Goal: Transaction & Acquisition: Obtain resource

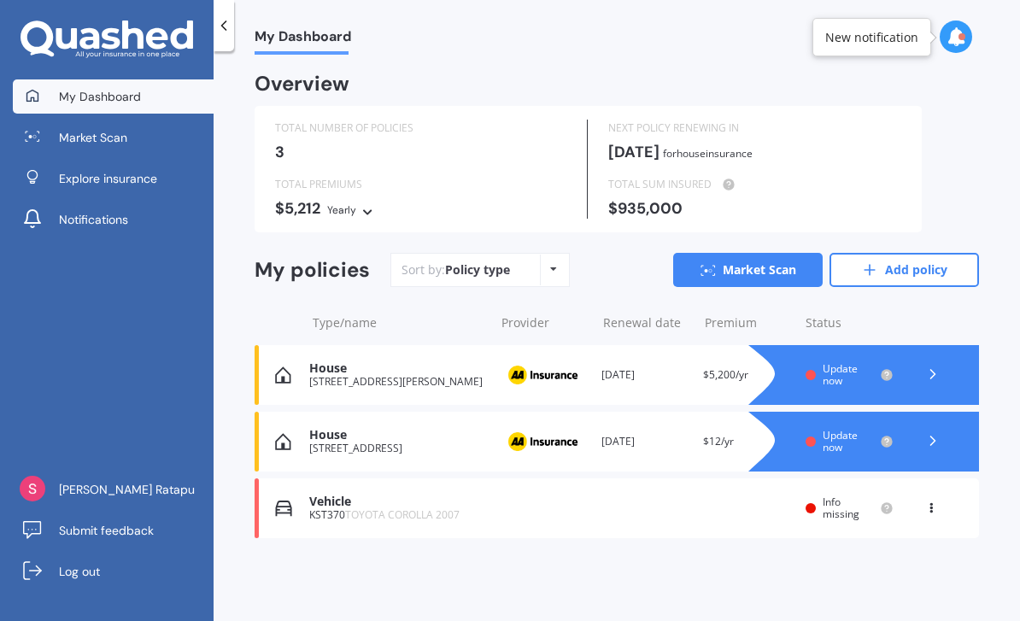
click at [909, 264] on link "Add policy" at bounding box center [905, 270] width 150 height 34
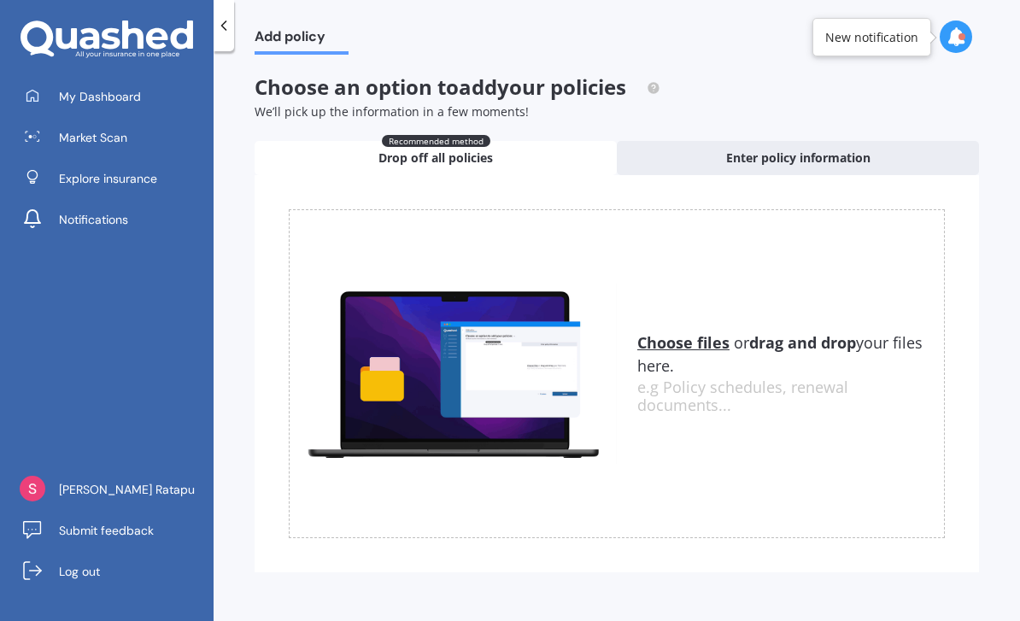
click at [856, 155] on span "Enter policy information" at bounding box center [798, 158] width 144 height 17
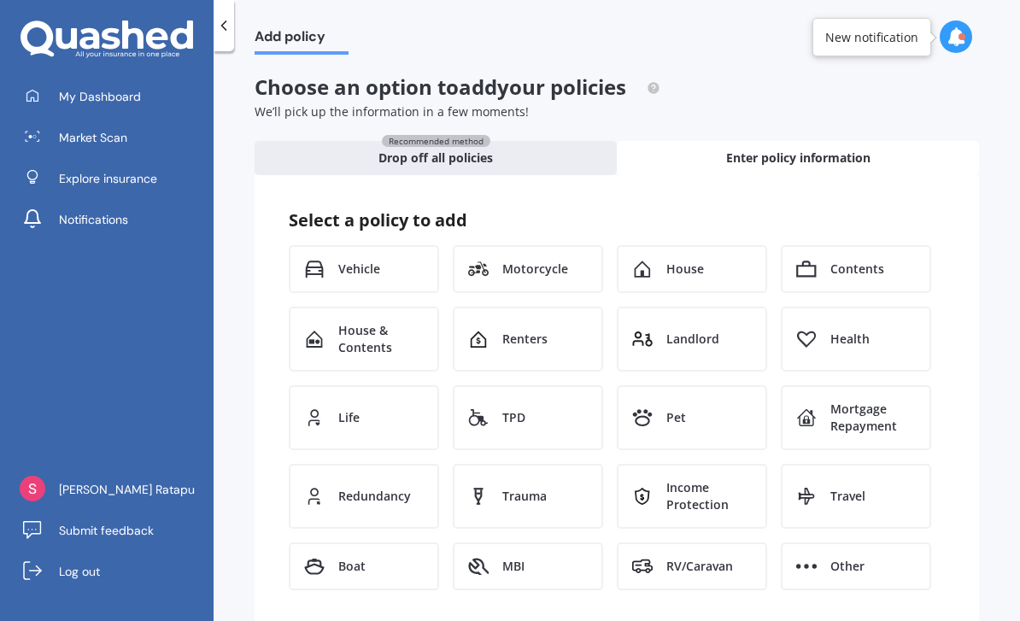
click at [697, 269] on span "House" at bounding box center [685, 269] width 38 height 17
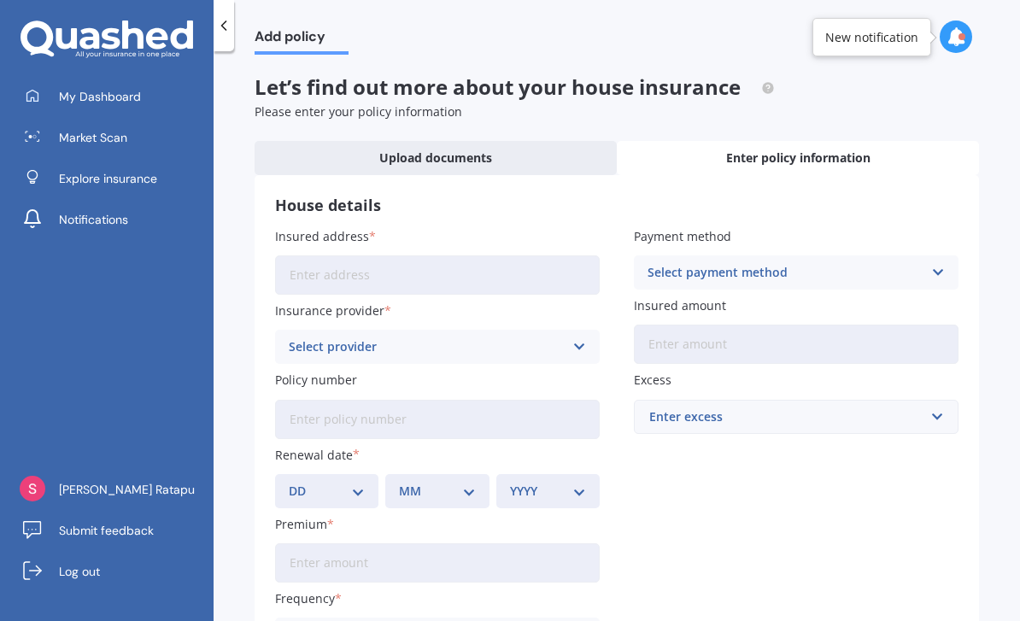
click at [572, 277] on input "Insured address" at bounding box center [437, 274] width 325 height 39
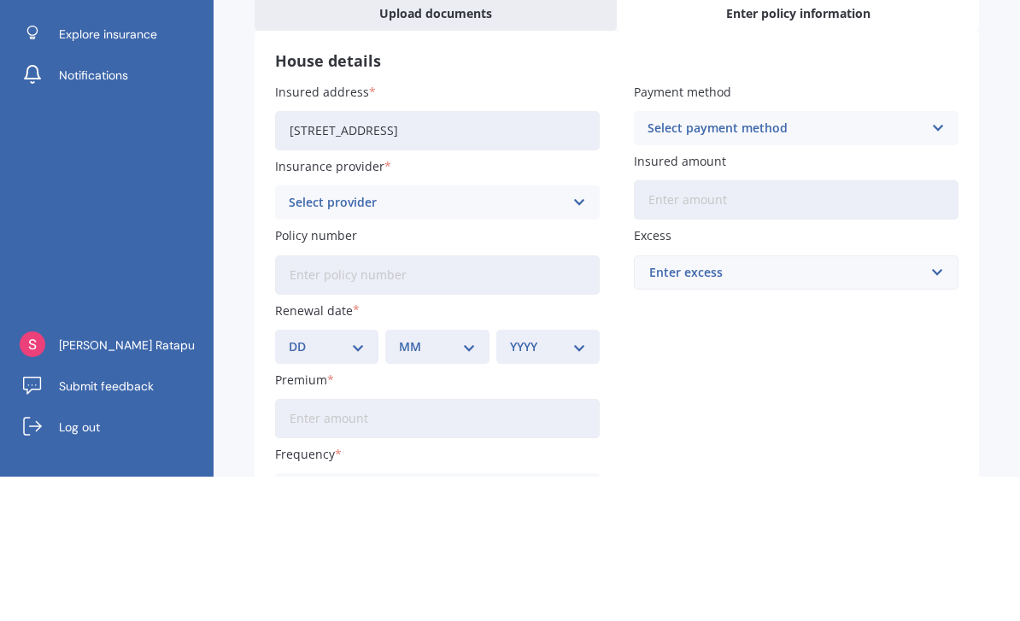
scroll to position [55, 0]
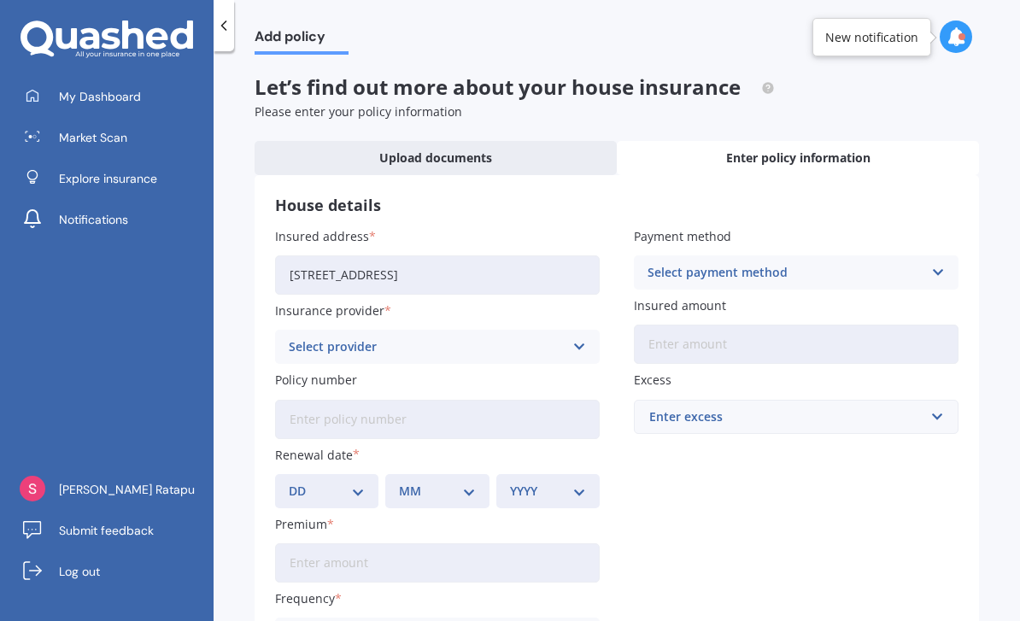
type input "[STREET_ADDRESS]"
click at [577, 337] on icon at bounding box center [579, 346] width 15 height 19
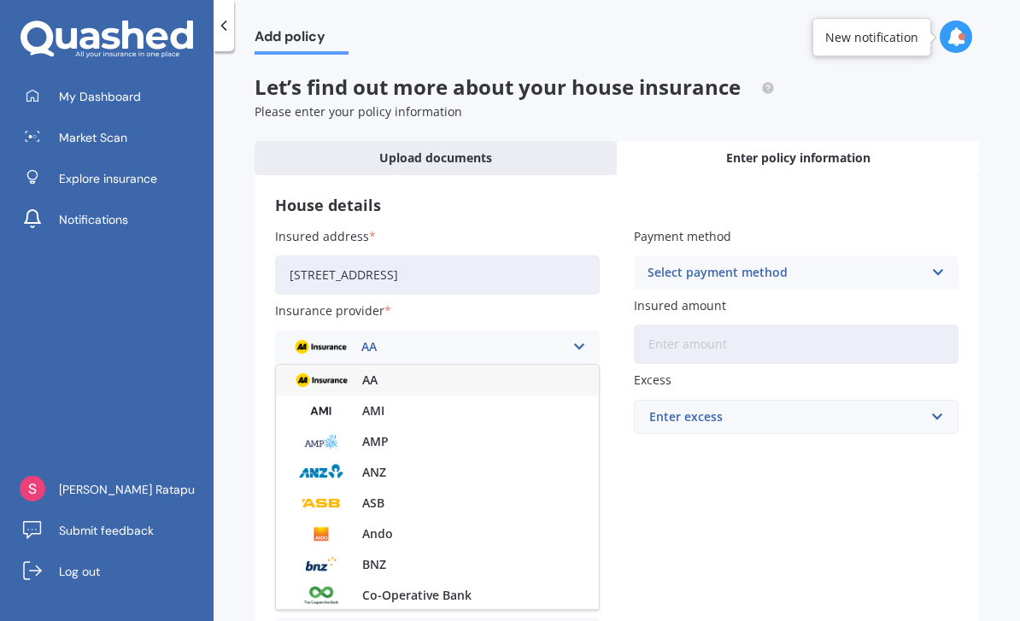
click at [517, 365] on div "AA" at bounding box center [437, 380] width 323 height 31
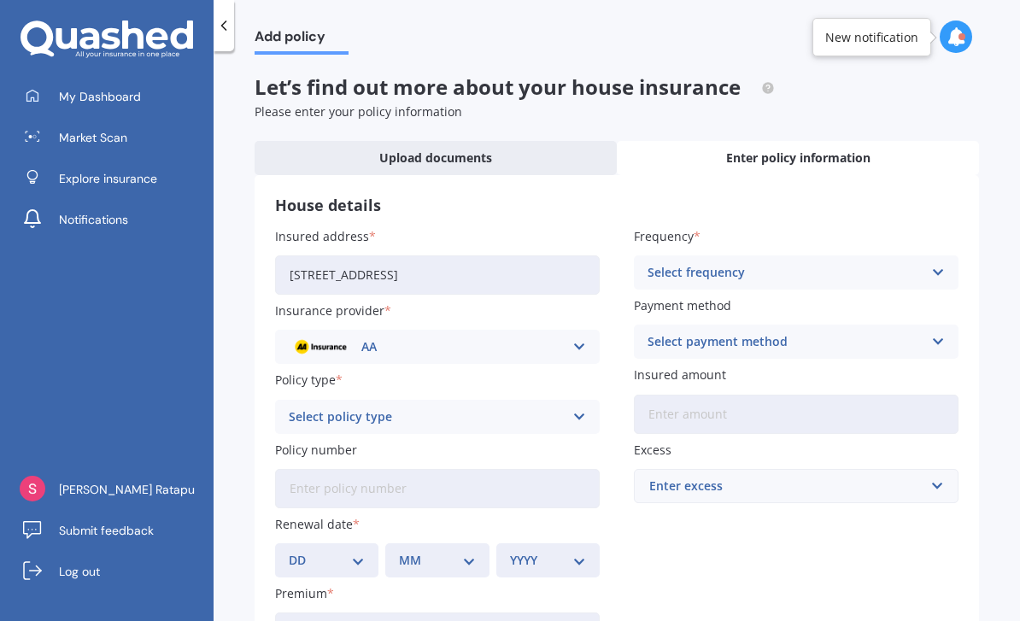
click at [564, 400] on div "Select policy type Home Insurance Policy" at bounding box center [437, 417] width 325 height 34
click at [557, 435] on div "Home Insurance Policy" at bounding box center [437, 450] width 323 height 31
click at [363, 551] on select "DD 01 02 03 04 05 06 07 08 09 10 11 12 13 14 15 16 17 18 19 20 21 22 23 24 25 2…" at bounding box center [327, 560] width 76 height 19
select select "14"
click at [482, 543] on div "MM 01 02 03 04 05 06 07 08 09 10 11 12" at bounding box center [436, 560] width 103 height 34
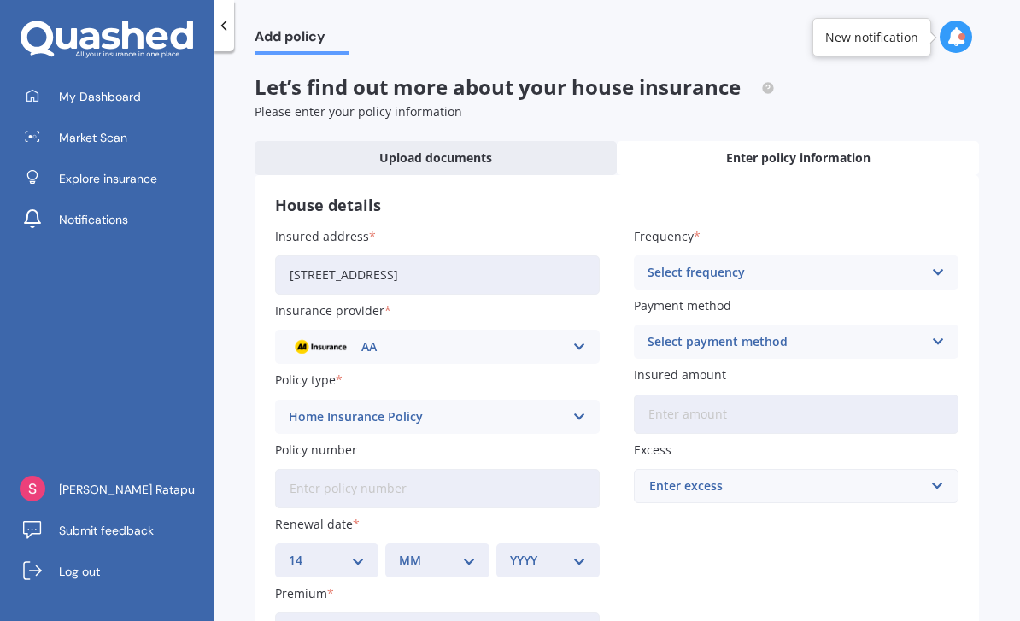
click at [475, 551] on select "MM 01 02 03 04 05 06 07 08 09 10 11 12" at bounding box center [437, 560] width 76 height 19
select select "09"
click at [578, 551] on select "YYYY 2027 2026 2025 2024 2023 2022 2021 2020 2019 2018 2017 2016 2015 2014 2013…" at bounding box center [548, 560] width 76 height 19
select select "2025"
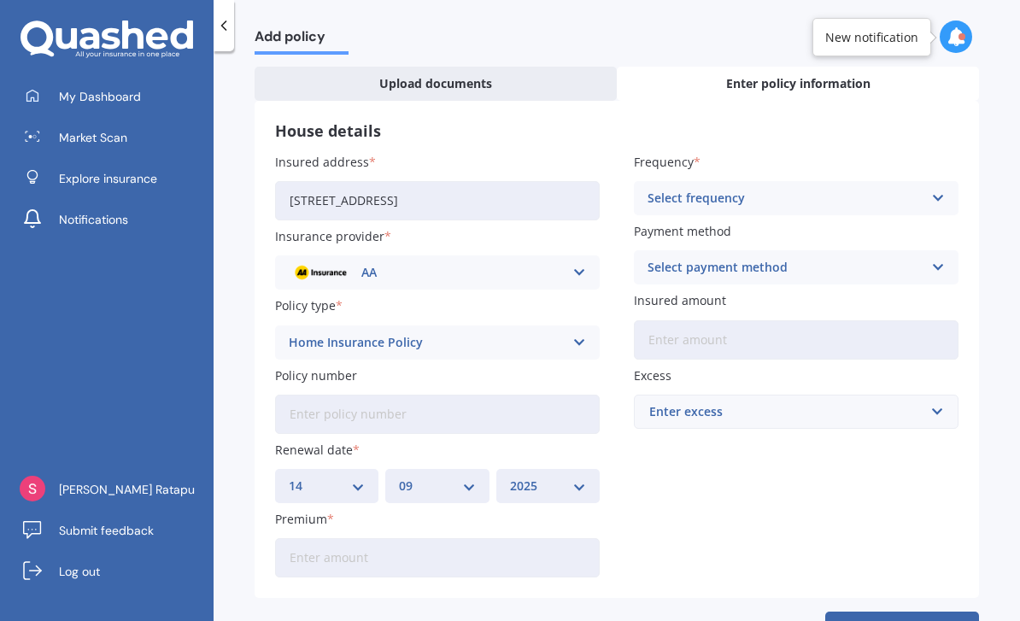
scroll to position [73, 0]
click at [499, 539] on input "Premium" at bounding box center [437, 558] width 325 height 39
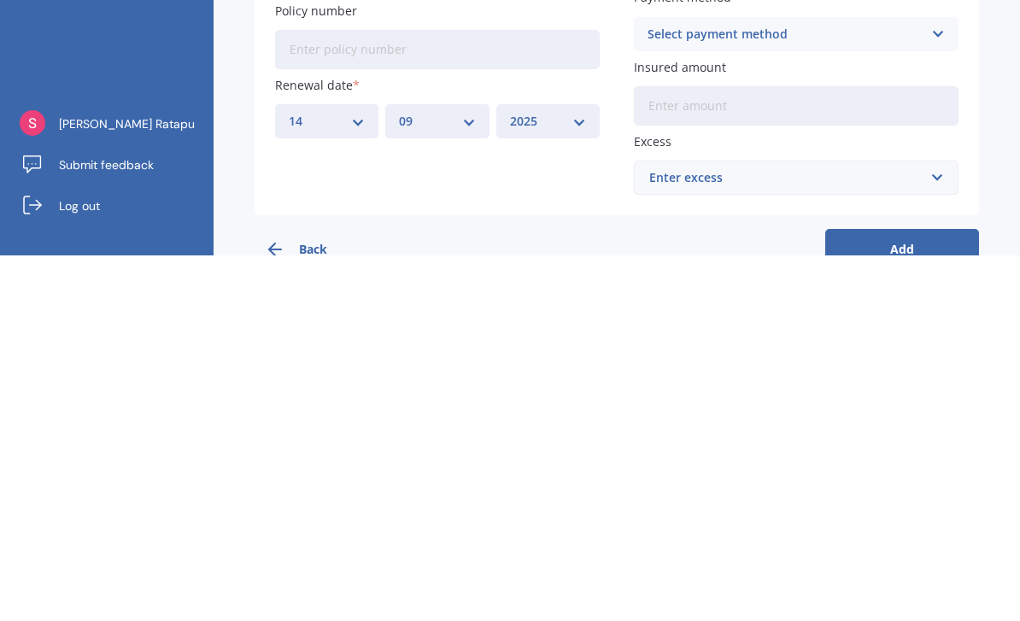
scroll to position [55, 0]
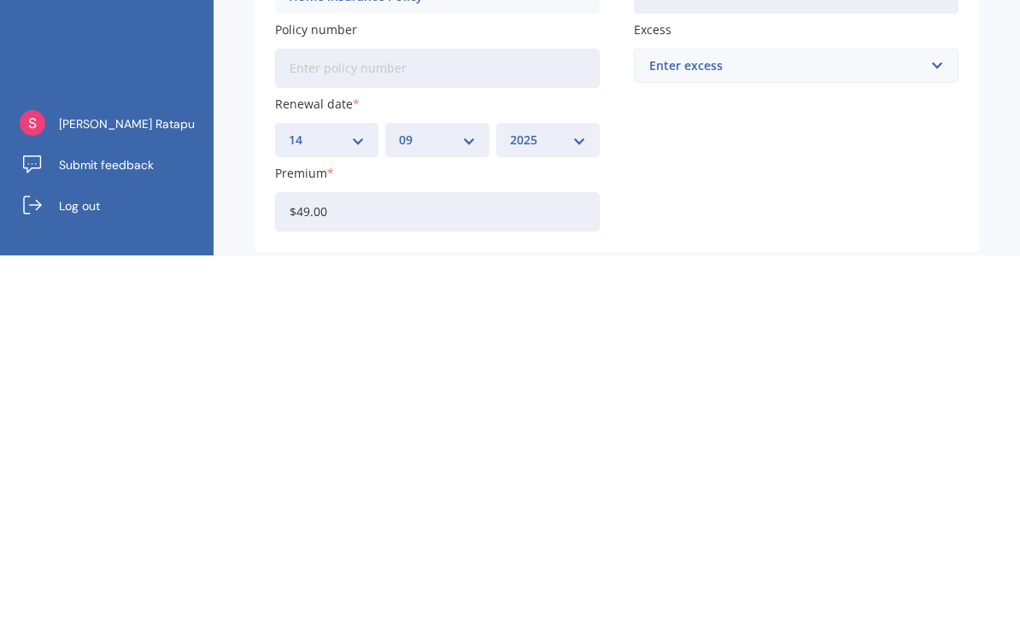
type input "$4.00"
type input "$2,500.00"
click at [834, 173] on div "Insured address [STREET_ADDRESS] Insurance provider AA AA AMI AMP ANZ ASB Ando …" at bounding box center [616, 385] width 683 height 425
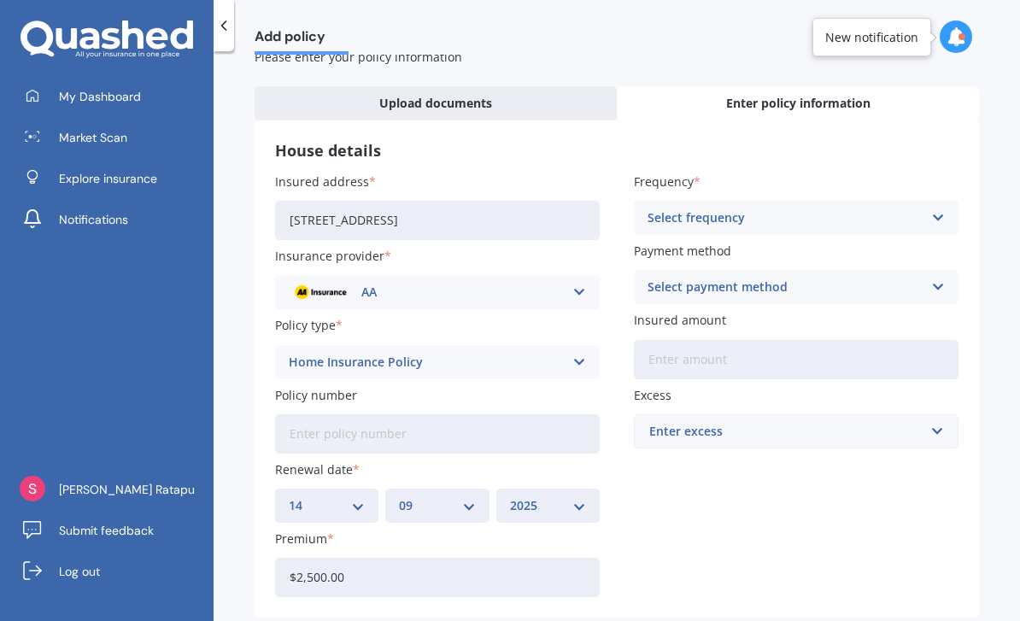
click at [944, 208] on icon at bounding box center [937, 217] width 15 height 19
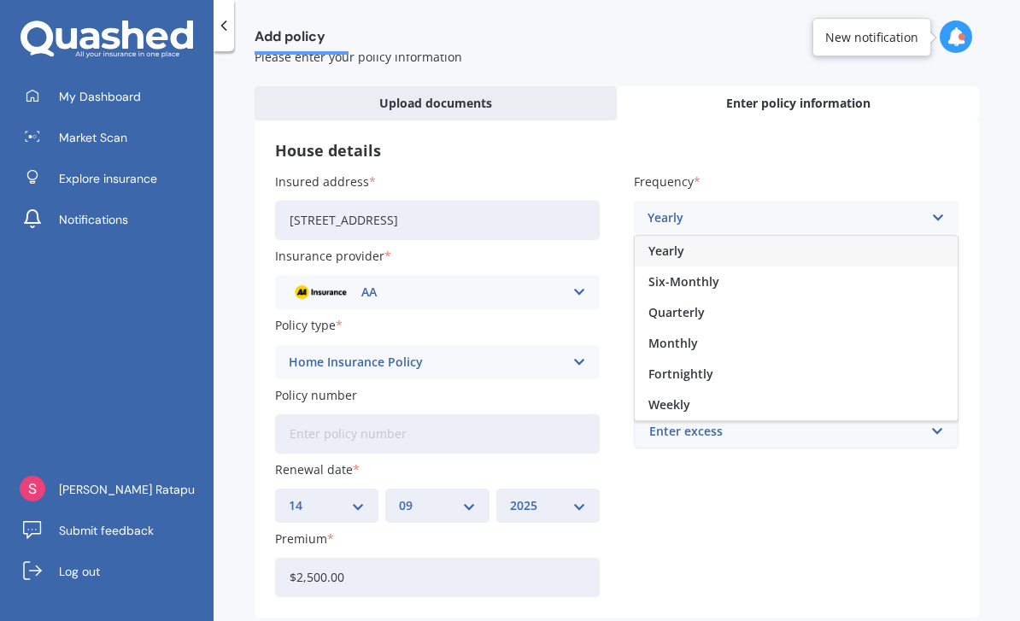
click at [842, 390] on div "Weekly" at bounding box center [796, 405] width 323 height 31
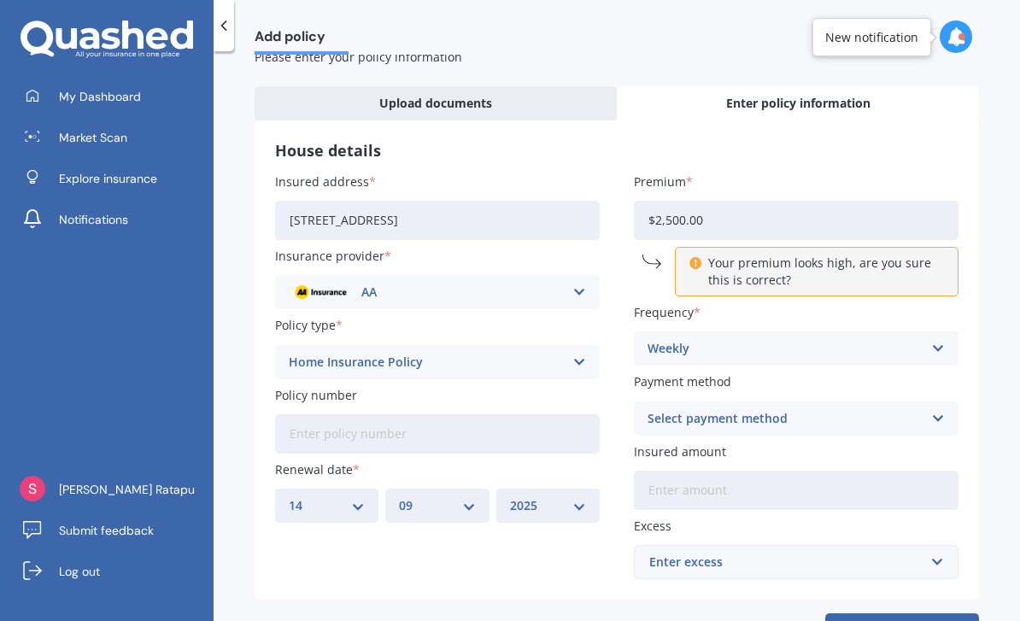
click at [942, 201] on input "$2,500.00" at bounding box center [796, 220] width 325 height 39
click at [925, 201] on input "$2,500.00" at bounding box center [796, 220] width 325 height 39
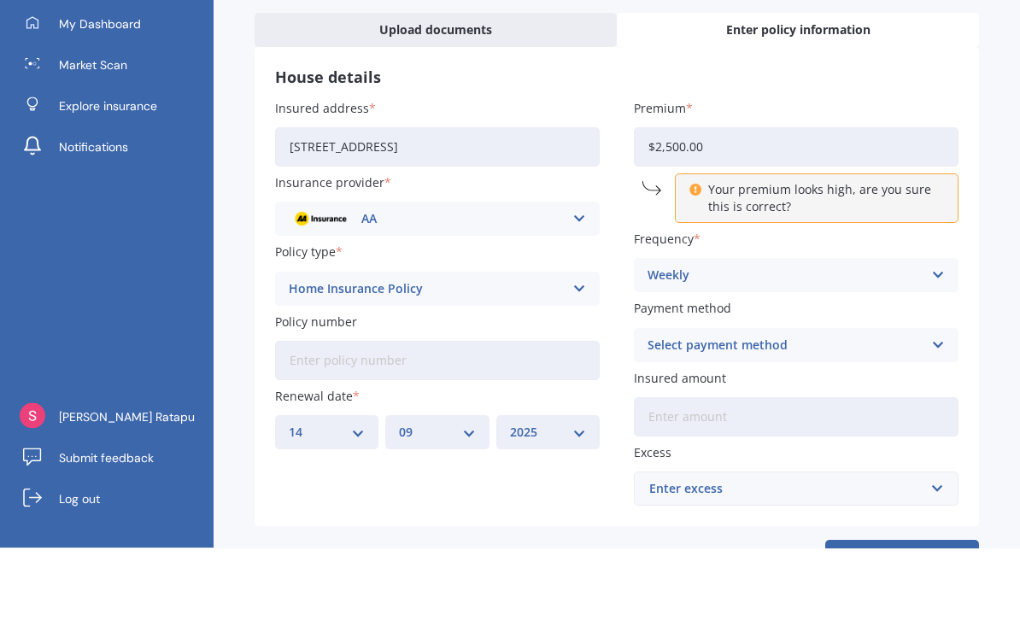
click at [931, 339] on icon at bounding box center [937, 348] width 15 height 19
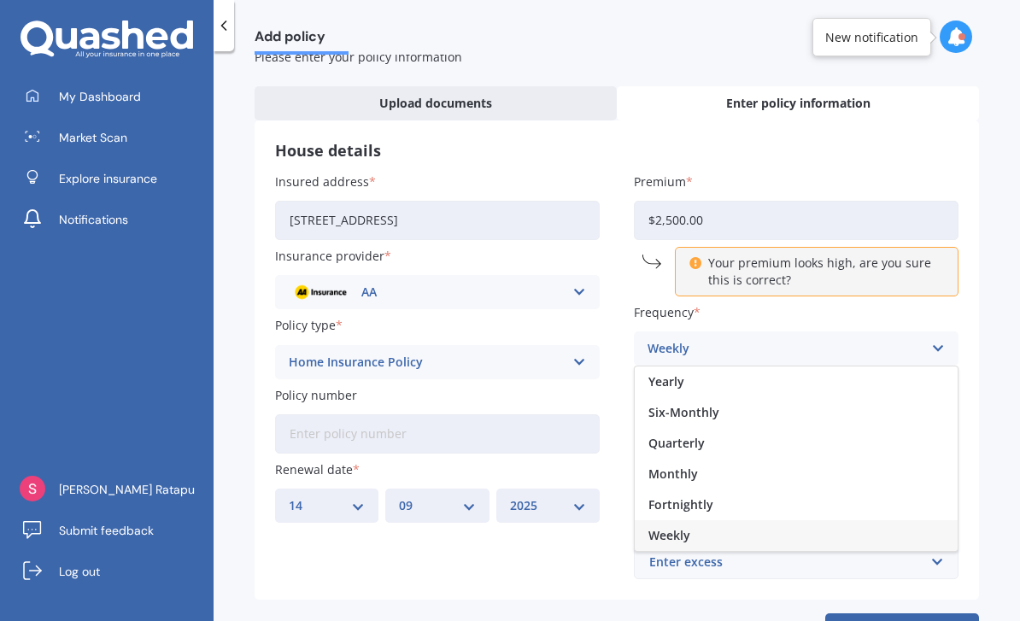
click at [820, 367] on div "Yearly" at bounding box center [796, 382] width 323 height 31
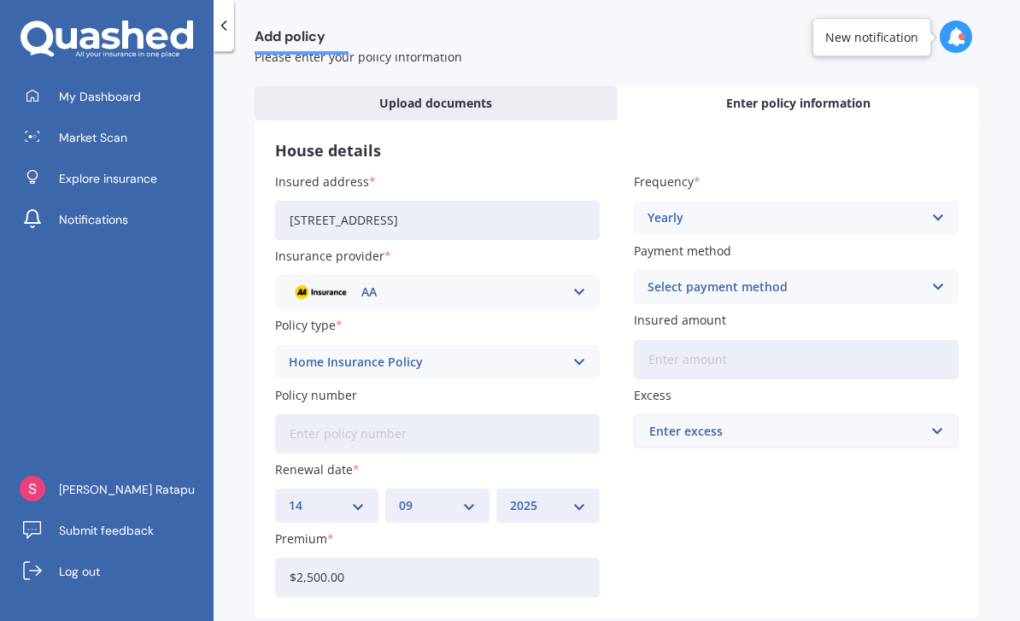
click at [942, 278] on icon at bounding box center [937, 287] width 15 height 19
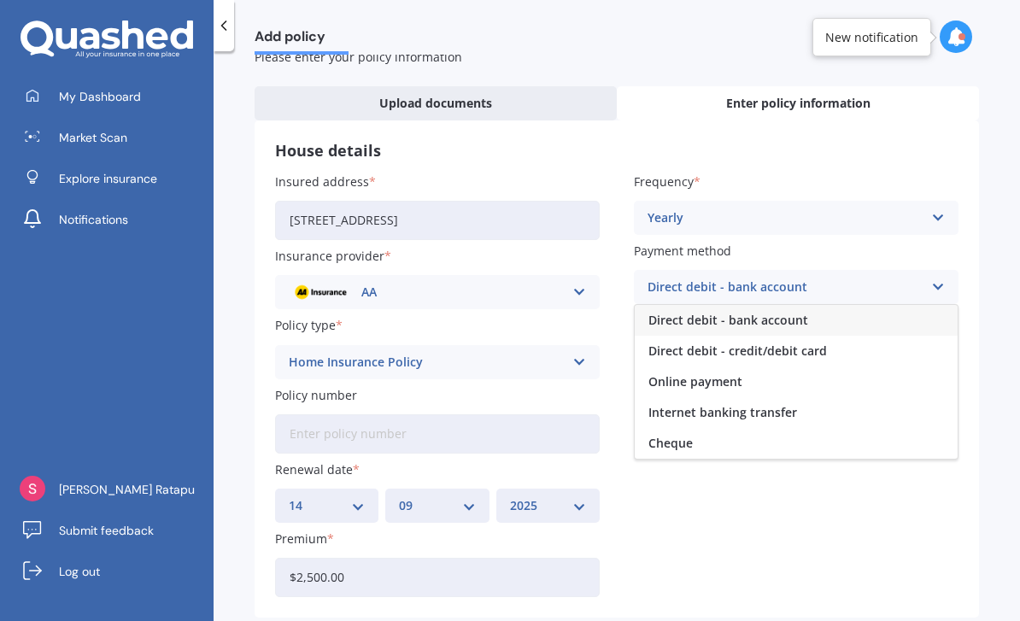
click at [865, 305] on div "Direct debit - bank account" at bounding box center [796, 320] width 323 height 31
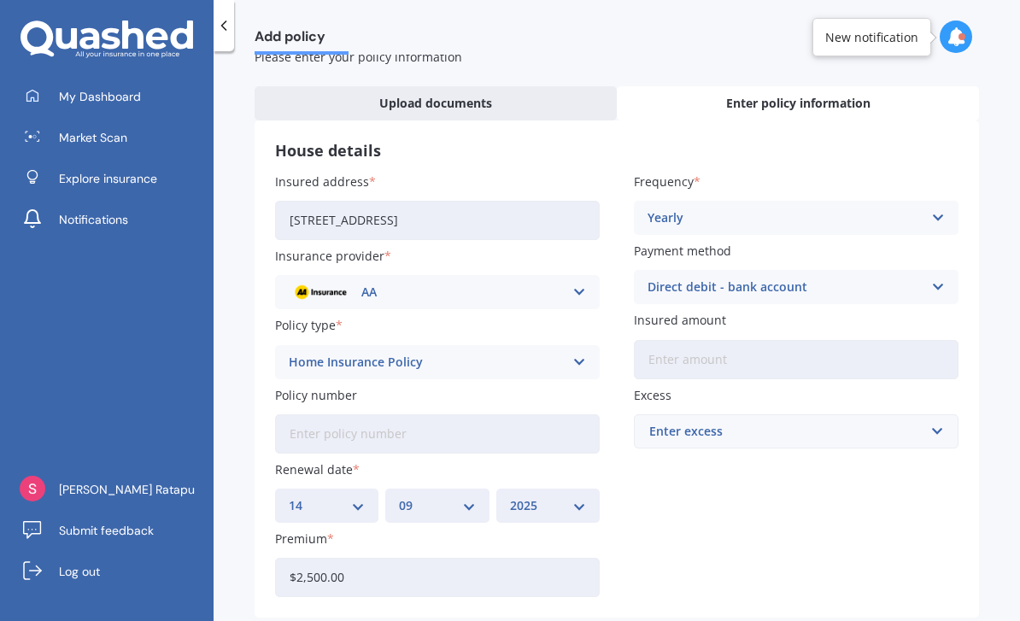
click at [873, 340] on input "Insured amount" at bounding box center [796, 359] width 325 height 39
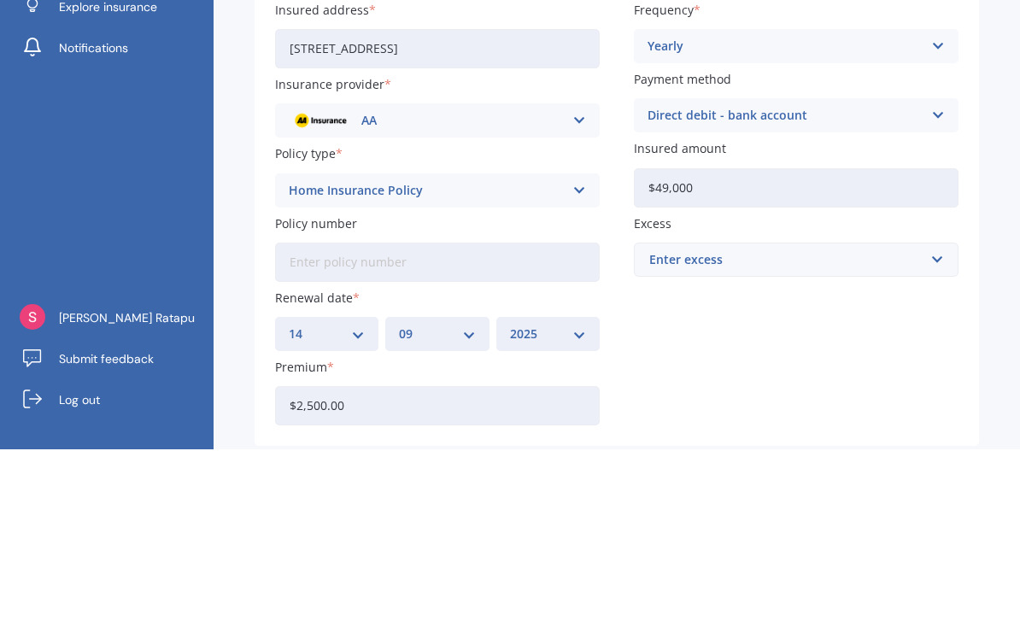
type input "$490,000"
click at [928, 415] on input "text" at bounding box center [790, 431] width 309 height 32
click at [983, 197] on div "Add policy Let’s find out more about your house insurance Please enter your pol…" at bounding box center [617, 340] width 807 height 570
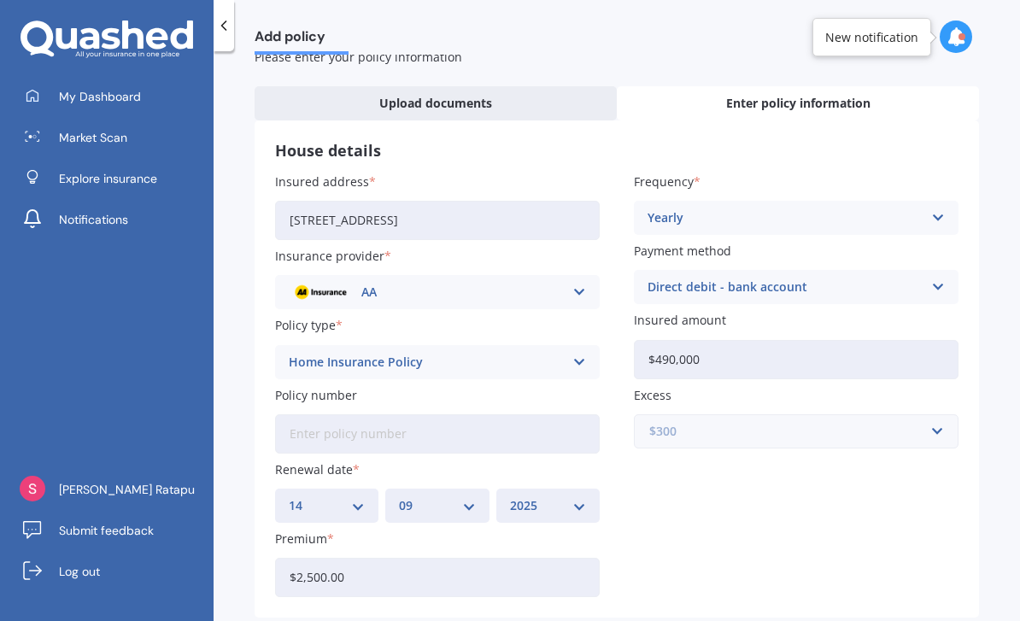
click at [932, 415] on input "text" at bounding box center [790, 431] width 309 height 32
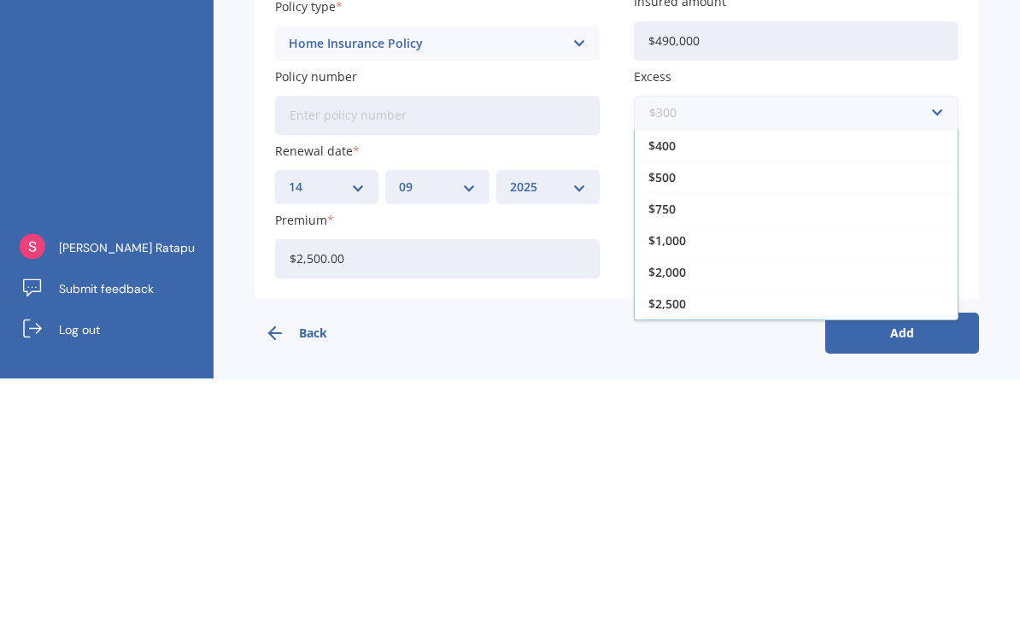
scroll to position [73, 0]
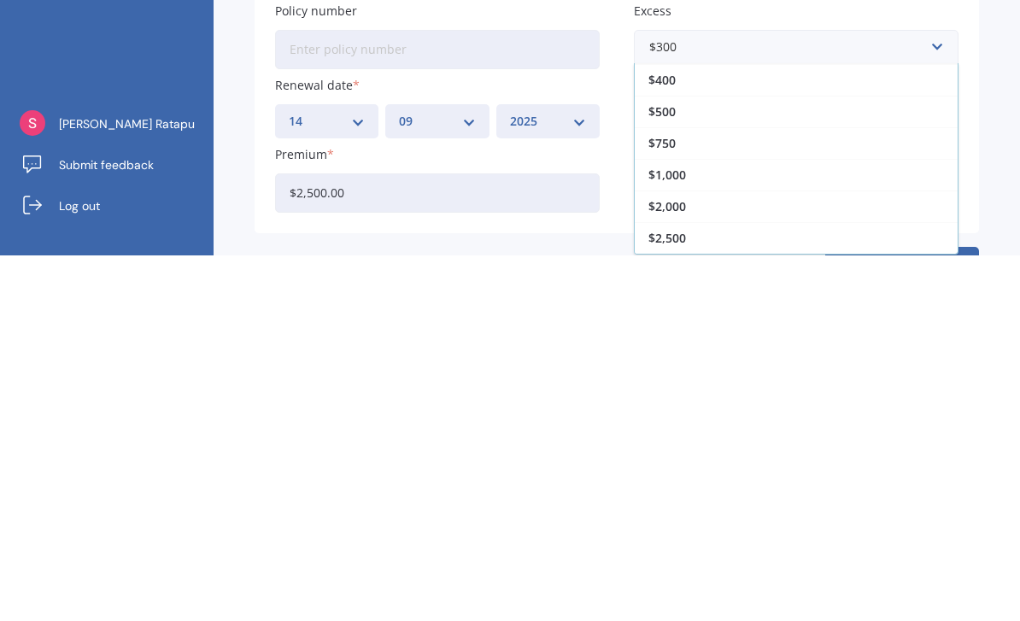
click at [719, 588] on div "$2,500" at bounding box center [796, 604] width 323 height 32
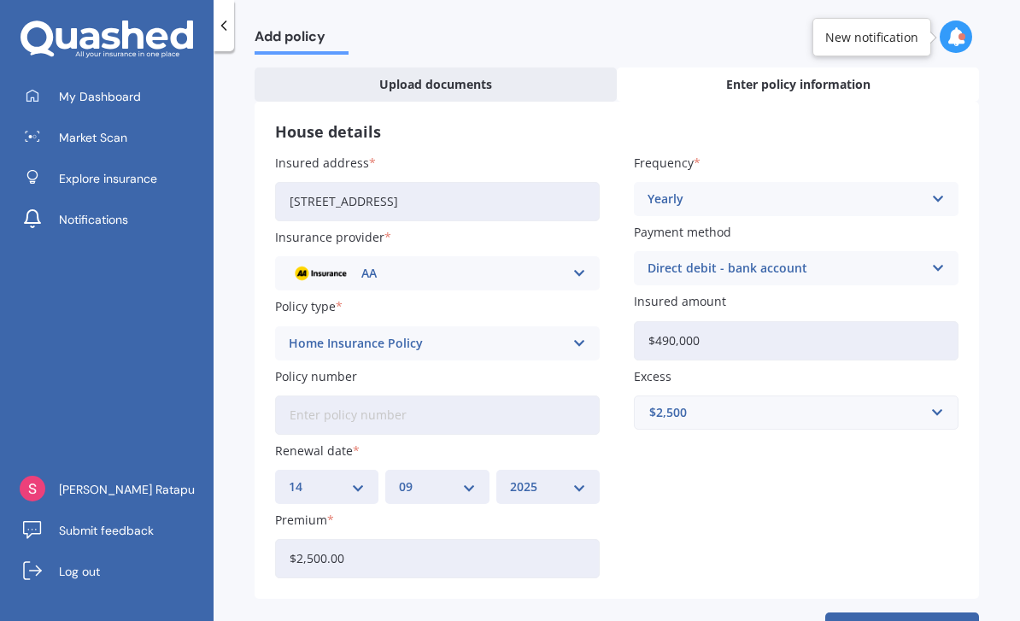
click at [914, 613] on button "Add" at bounding box center [902, 633] width 154 height 41
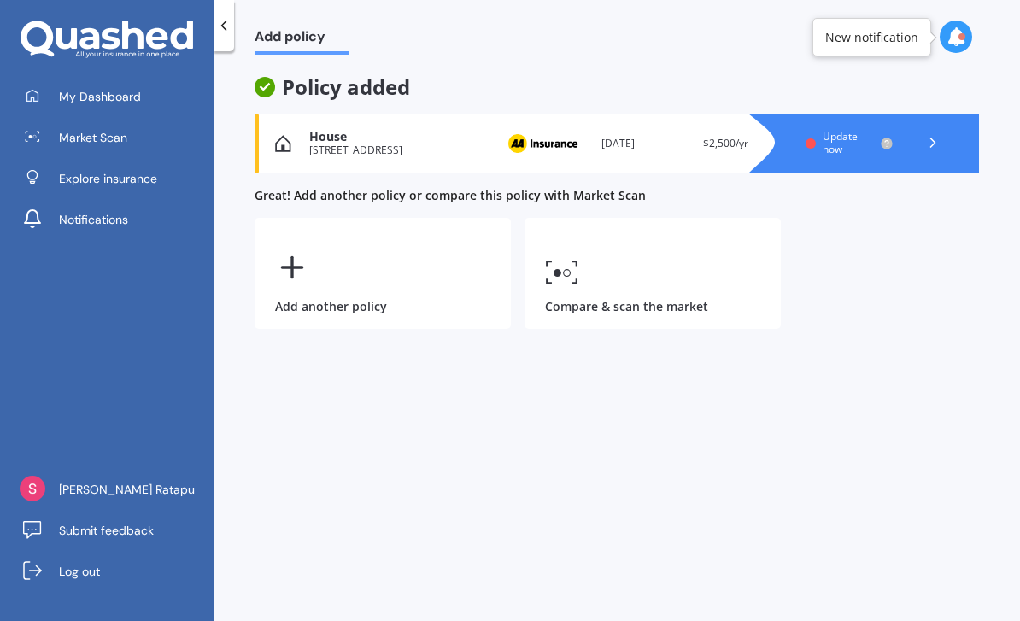
click at [659, 226] on link "Compare & scan the market" at bounding box center [653, 273] width 256 height 111
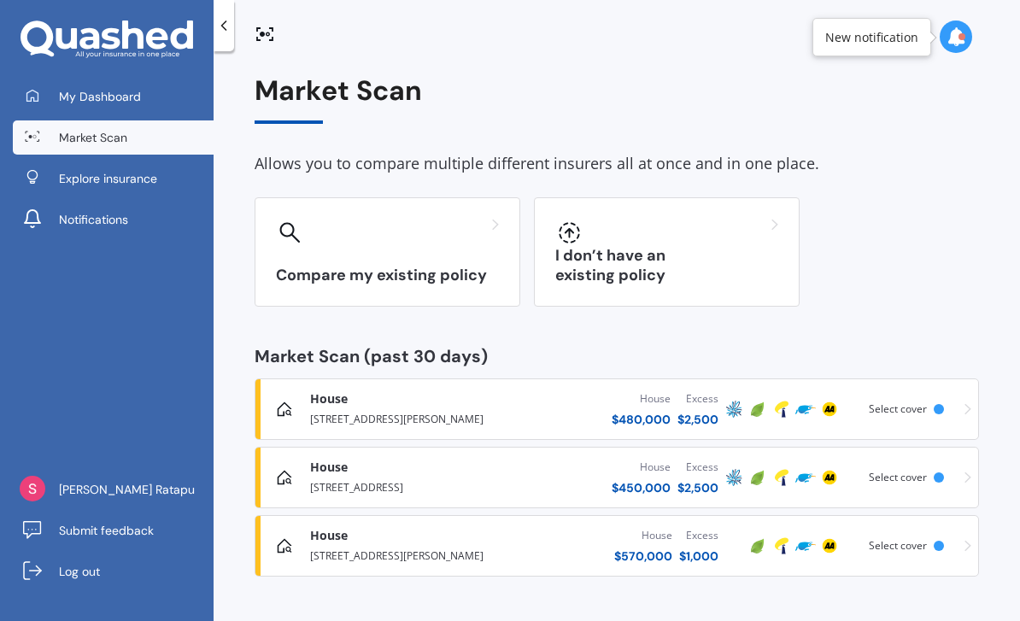
click at [715, 246] on h3 "I don’t have an existing policy" at bounding box center [666, 265] width 223 height 39
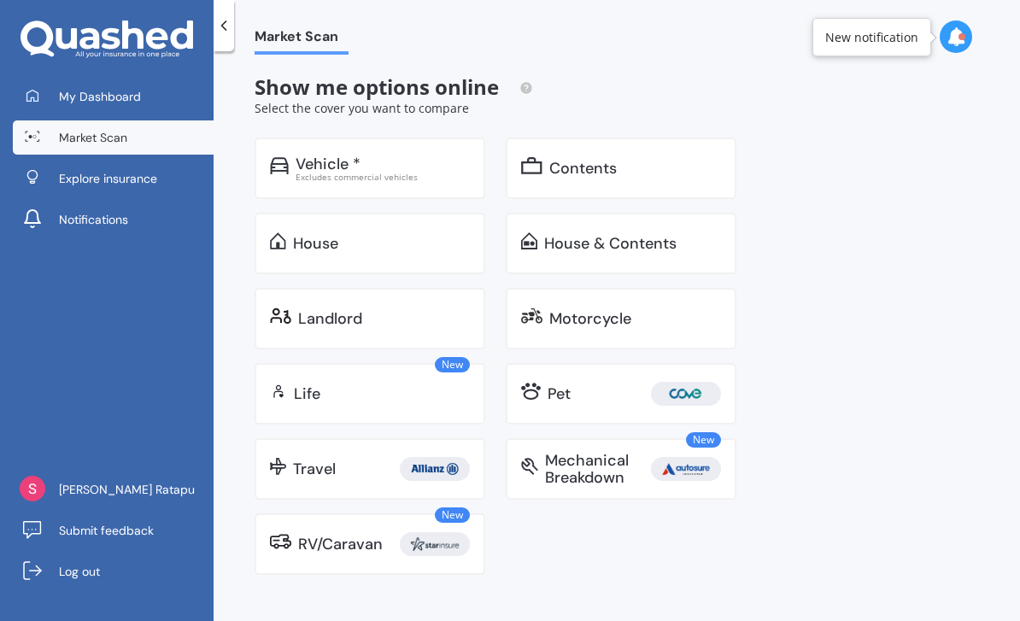
click at [437, 138] on div "Vehicle * Excludes commercial vehicles" at bounding box center [370, 169] width 231 height 62
click at [408, 235] on div "House" at bounding box center [381, 243] width 177 height 17
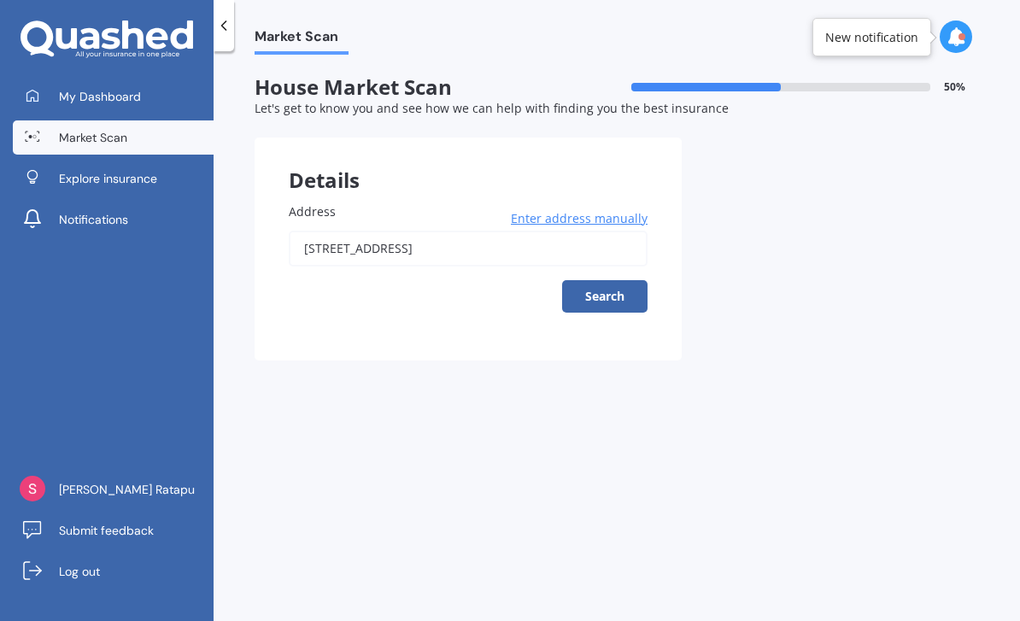
click at [608, 280] on button "Search" at bounding box center [604, 296] width 85 height 32
type input "[STREET_ADDRESS]"
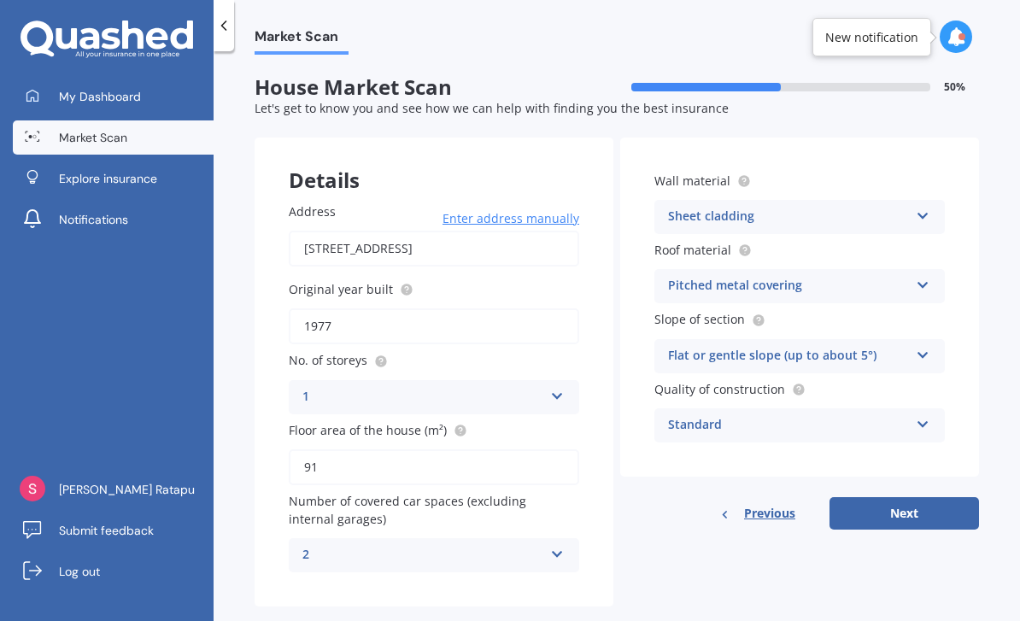
click at [895, 497] on button "Next" at bounding box center [905, 513] width 150 height 32
select select "10"
select select "03"
select select "1982"
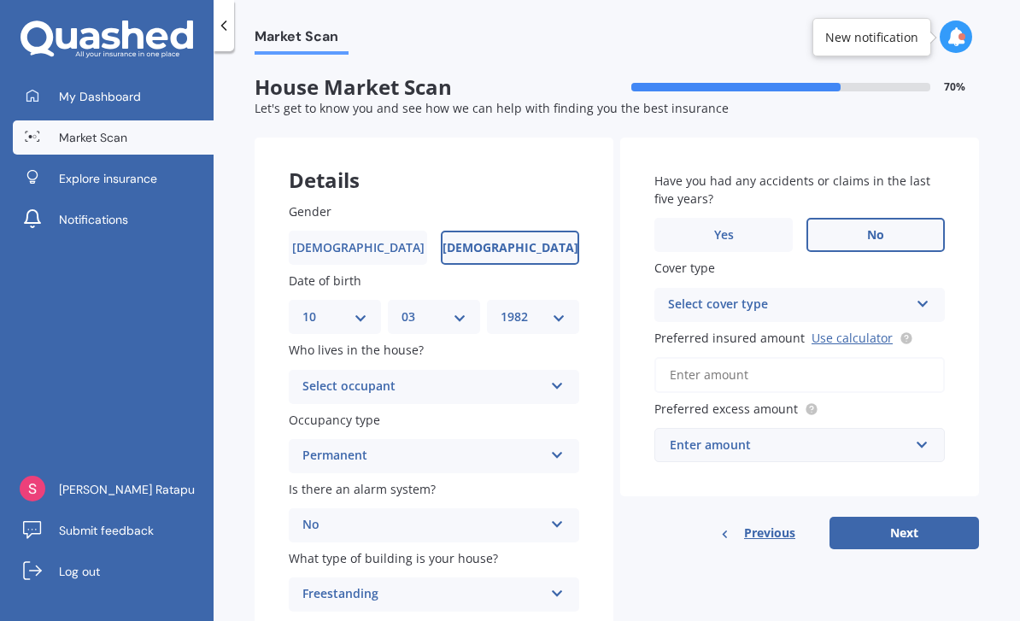
click at [919, 295] on icon at bounding box center [923, 301] width 15 height 12
click at [831, 323] on div "High" at bounding box center [799, 338] width 289 height 31
click at [901, 357] on input "Preferred insured amount Use calculator" at bounding box center [799, 375] width 290 height 36
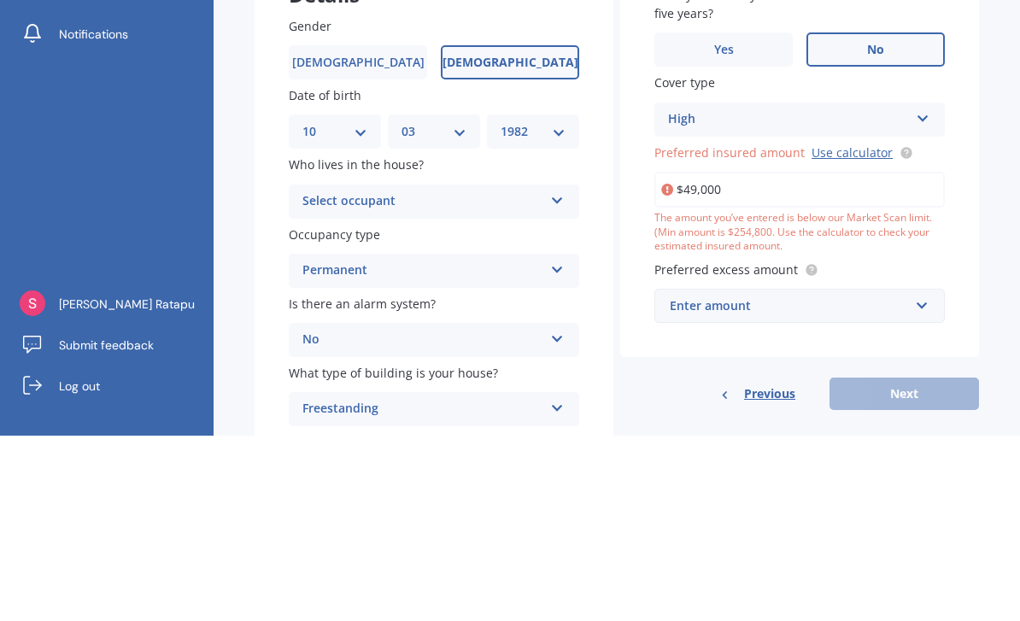
type input "$490,000"
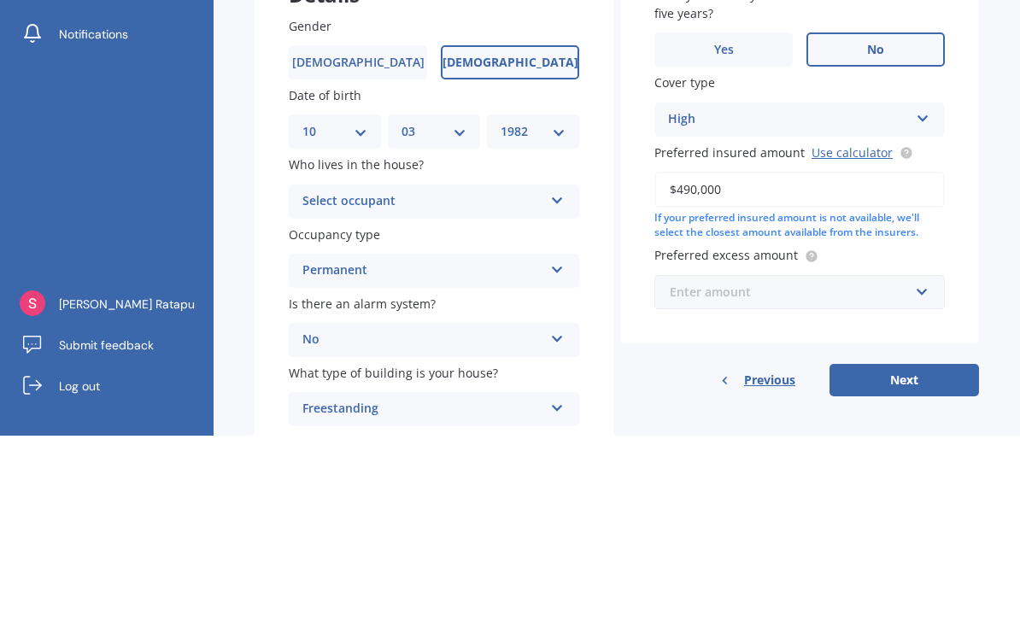
click at [918, 461] on input "text" at bounding box center [793, 477] width 275 height 32
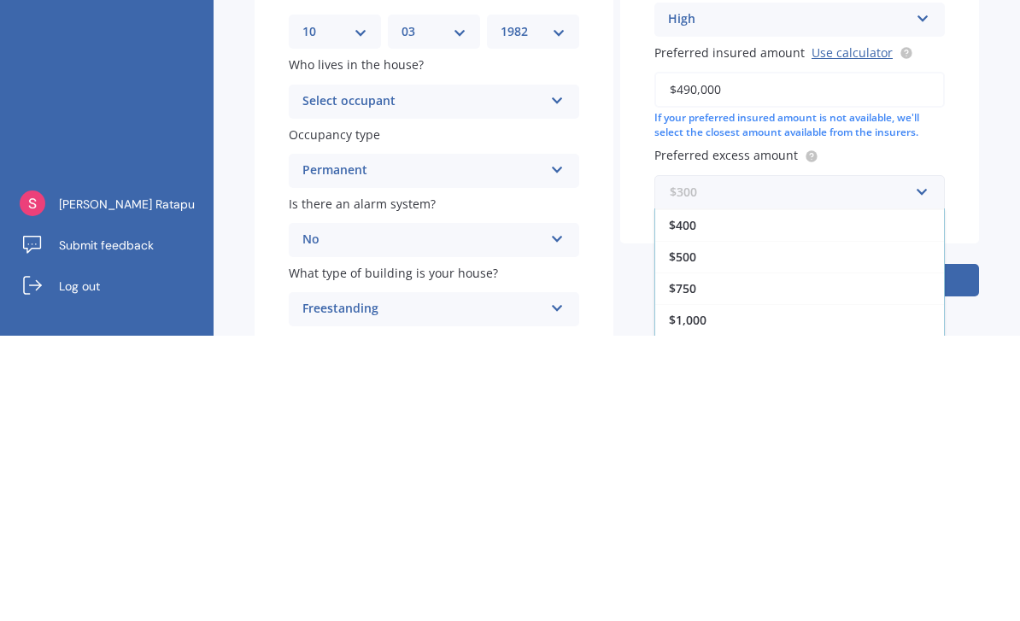
scroll to position [31, 0]
click at [983, 165] on div "Market Scan House Market Scan 70 % Let's get to know you and see how we can hel…" at bounding box center [617, 340] width 807 height 570
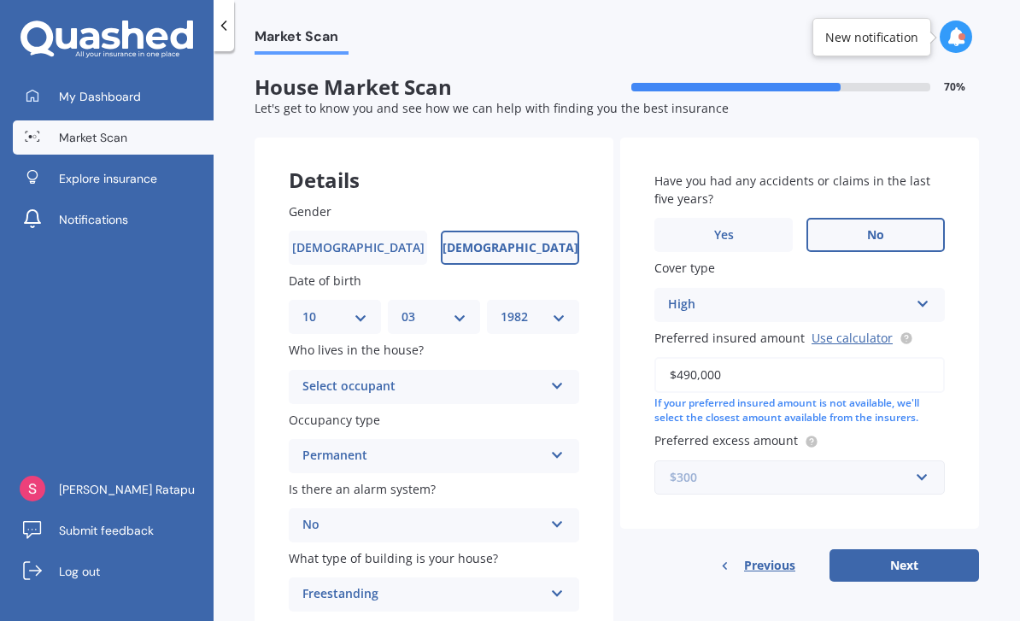
click at [920, 461] on input "text" at bounding box center [793, 477] width 275 height 32
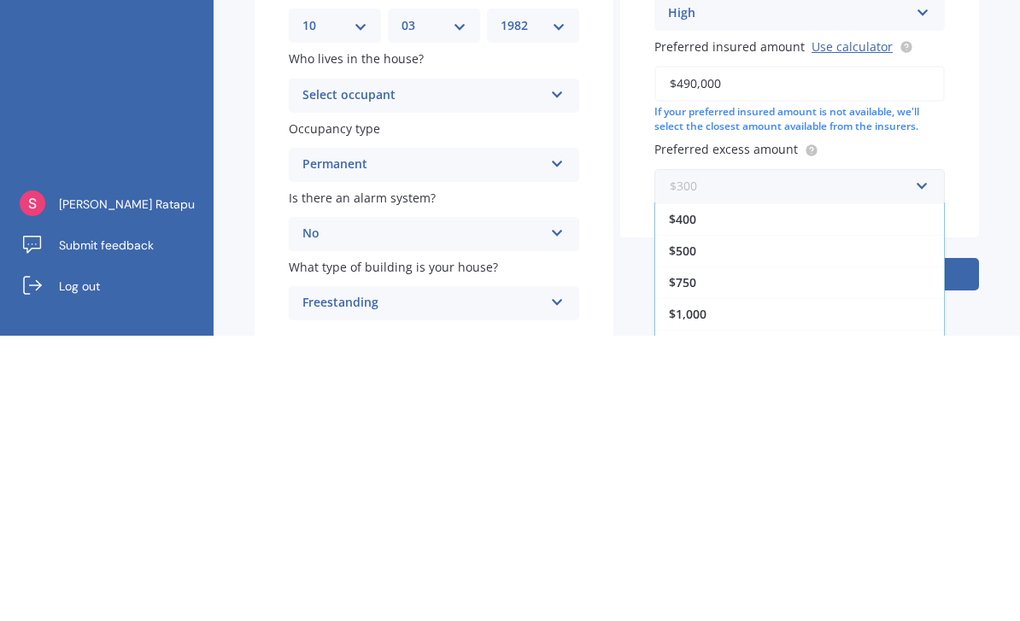
scroll to position [5, 0]
click at [889, 584] on div "$1,000" at bounding box center [799, 600] width 289 height 32
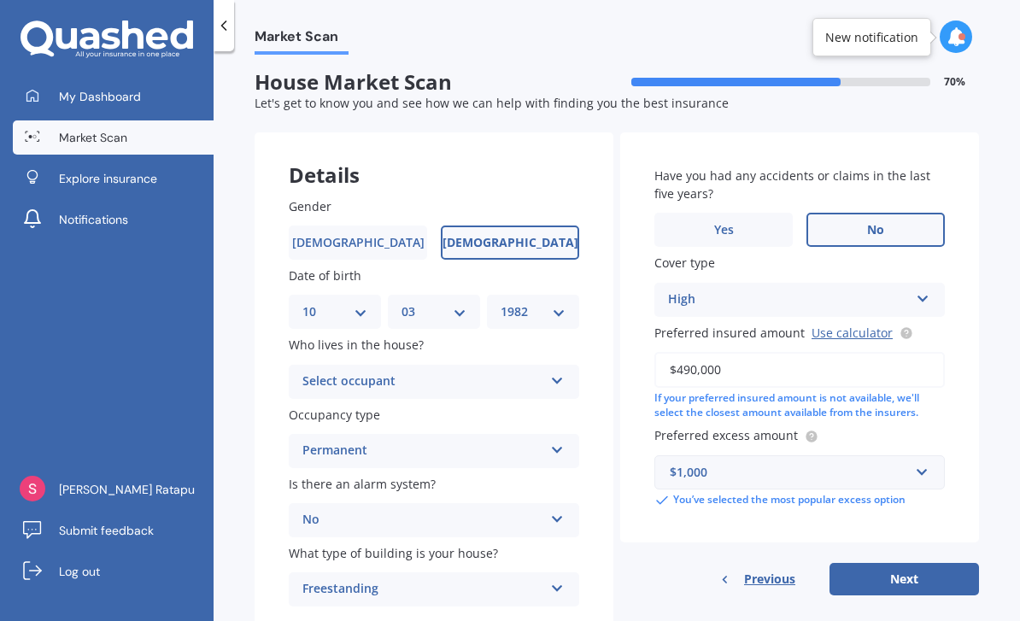
click at [911, 563] on button "Next" at bounding box center [905, 579] width 150 height 32
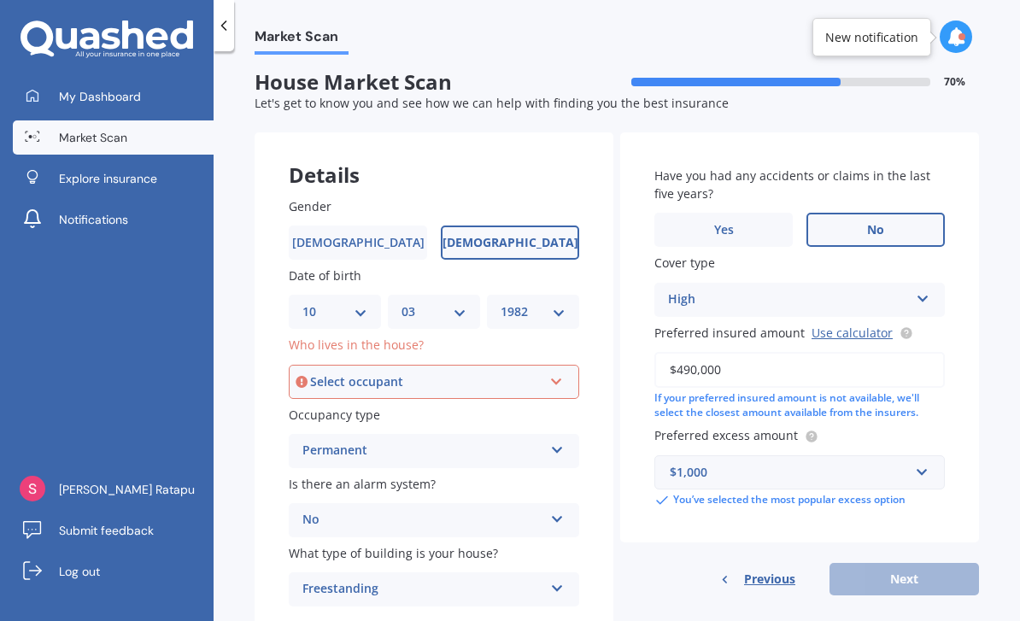
click at [551, 373] on icon at bounding box center [556, 379] width 15 height 12
click at [443, 399] on div "Owner" at bounding box center [433, 414] width 287 height 31
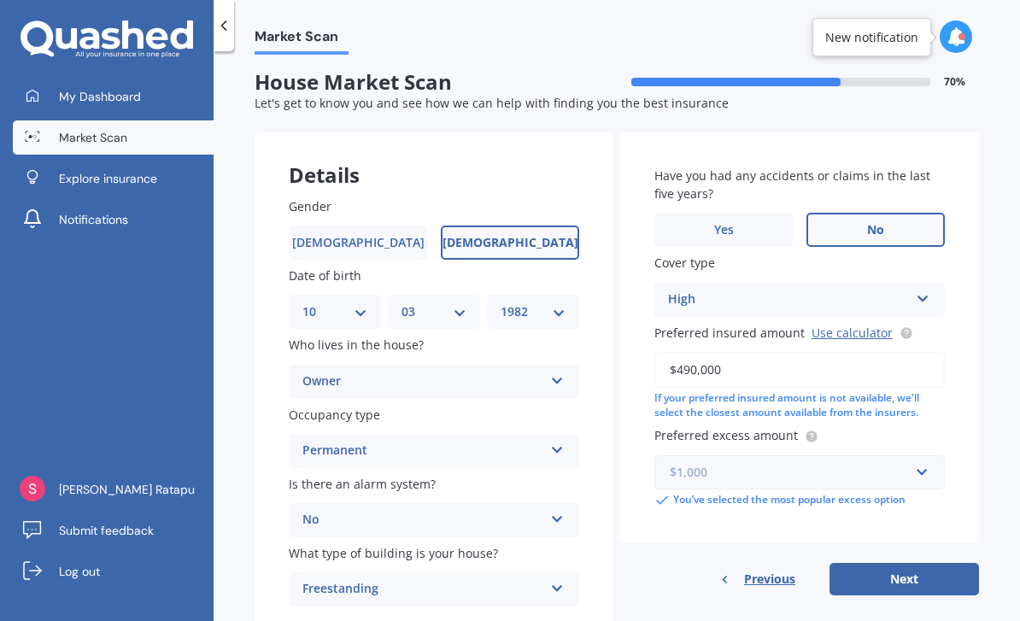
click at [914, 456] on input "text" at bounding box center [793, 472] width 275 height 32
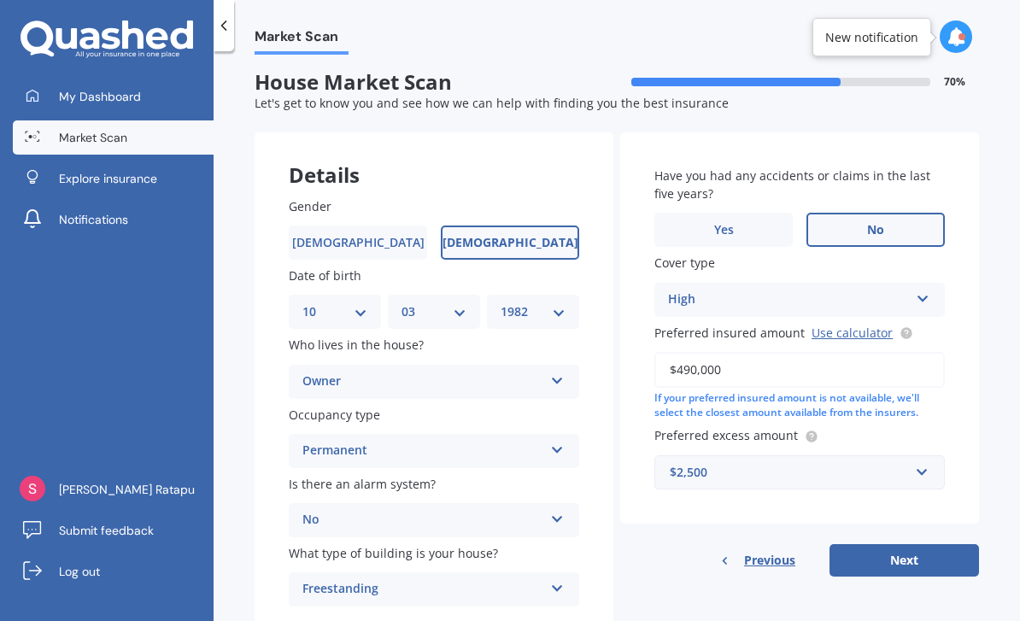
click at [906, 544] on button "Next" at bounding box center [905, 560] width 150 height 32
select select "10"
select select "03"
select select "1982"
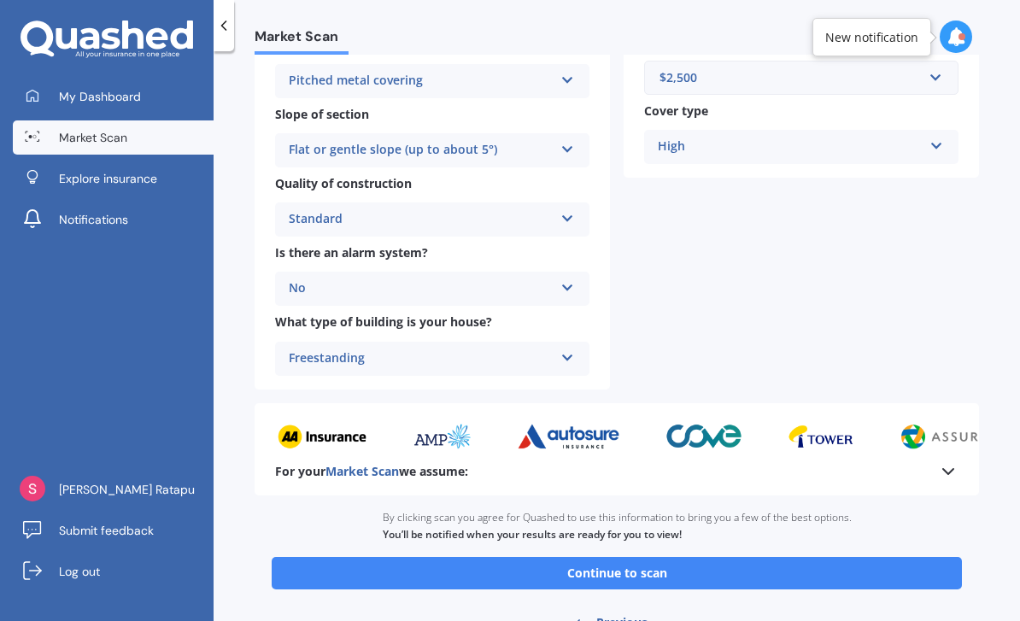
scroll to position [537, 0]
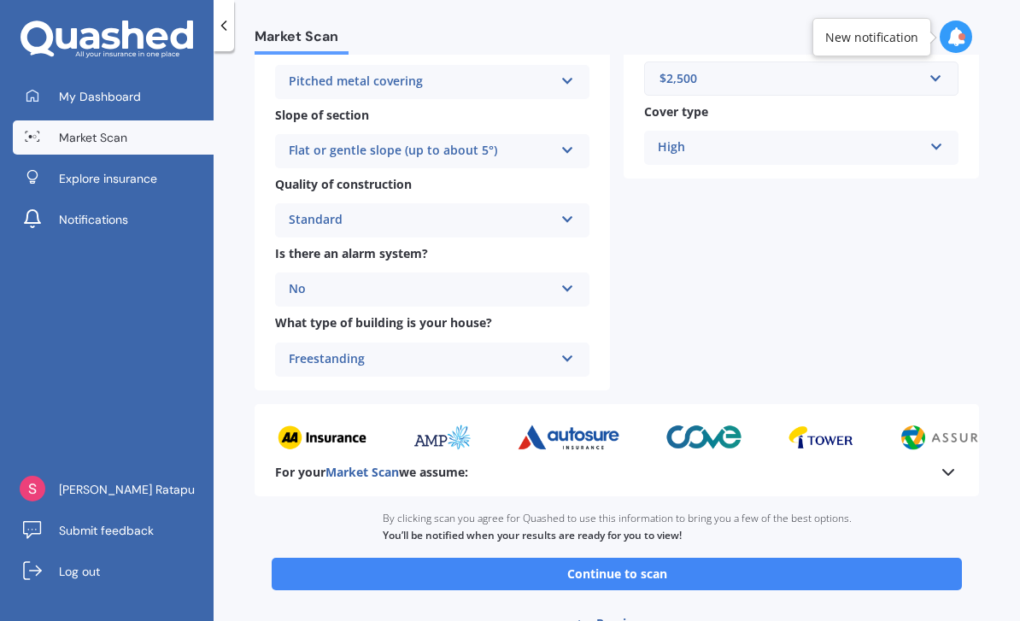
click at [793, 558] on button "Continue to scan" at bounding box center [617, 574] width 690 height 32
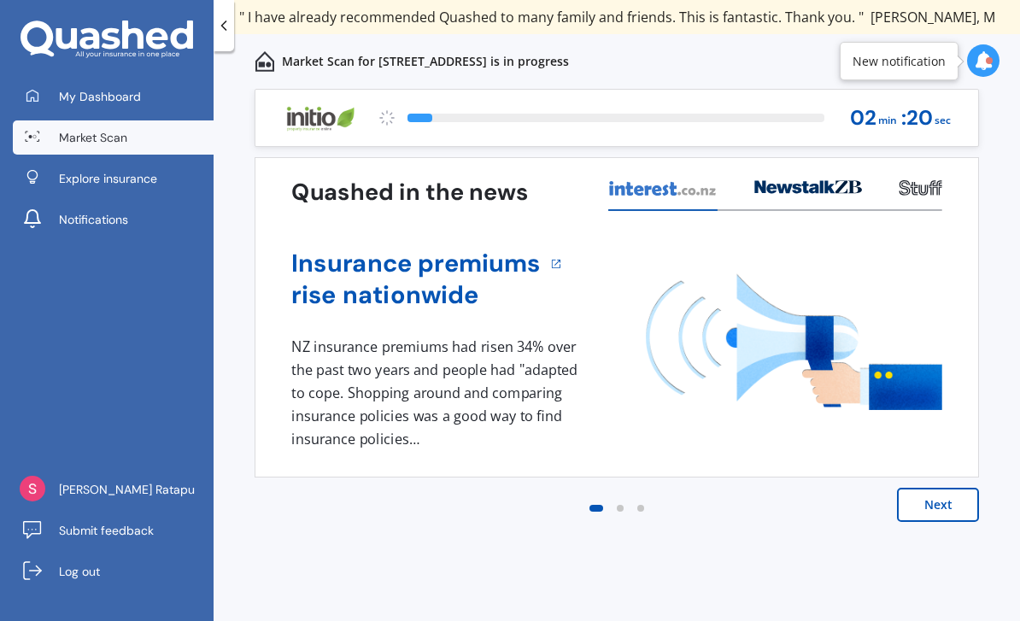
click at [6, 513] on div "[PERSON_NAME] Ratapu Submit feedback Log out" at bounding box center [107, 534] width 214 height 174
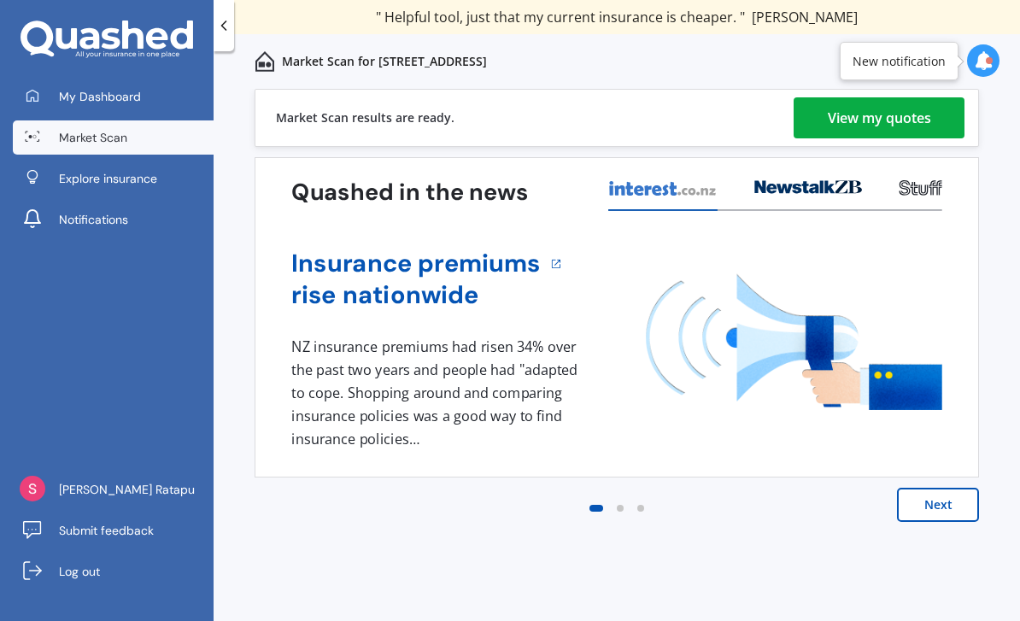
click at [887, 128] on div "View my quotes" at bounding box center [879, 117] width 103 height 41
